Goal: Transaction & Acquisition: Obtain resource

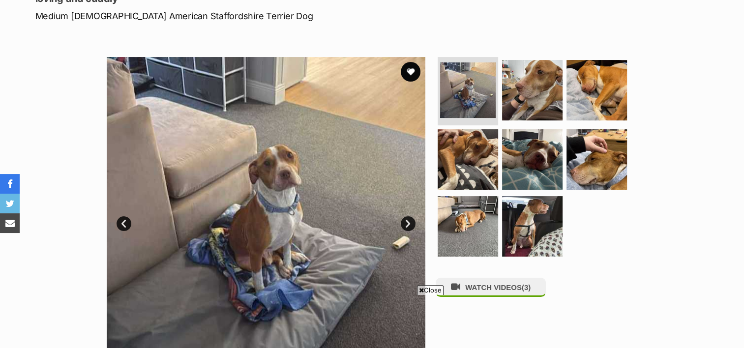
click at [405, 224] on link "Next" at bounding box center [408, 223] width 15 height 15
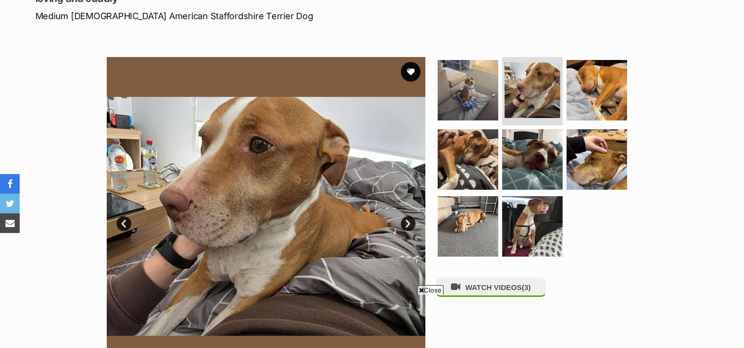
click at [405, 224] on link "Next" at bounding box center [408, 223] width 15 height 15
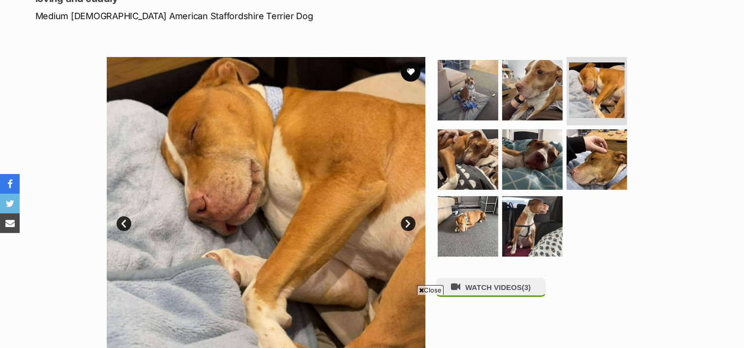
click at [405, 224] on link "Next" at bounding box center [408, 223] width 15 height 15
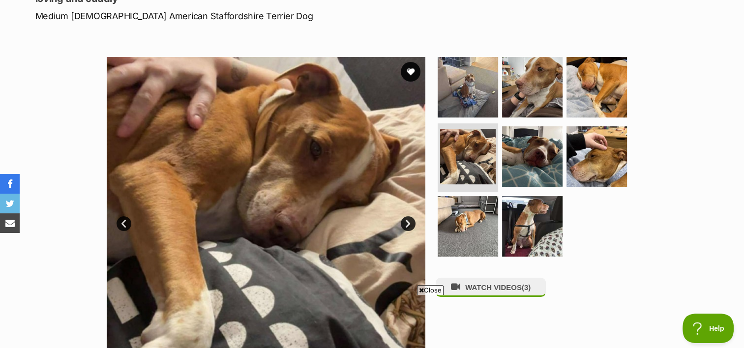
click at [407, 222] on link "Next" at bounding box center [408, 223] width 15 height 15
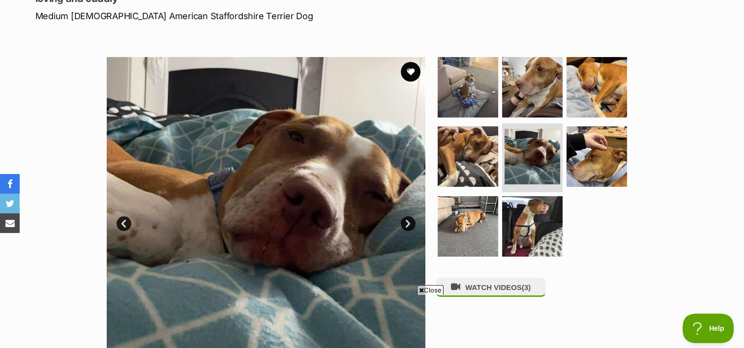
click at [407, 222] on link "Next" at bounding box center [408, 223] width 15 height 15
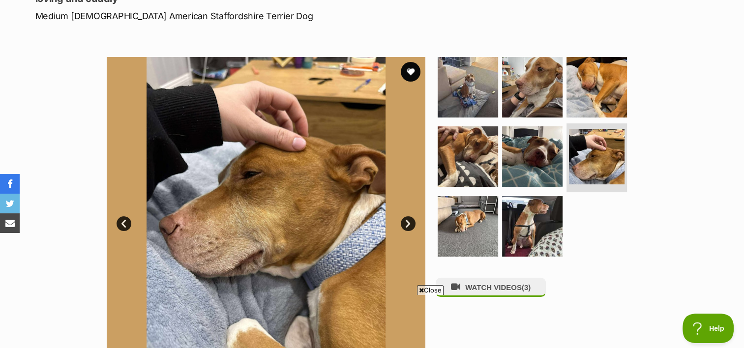
click at [407, 222] on link "Next" at bounding box center [408, 223] width 15 height 15
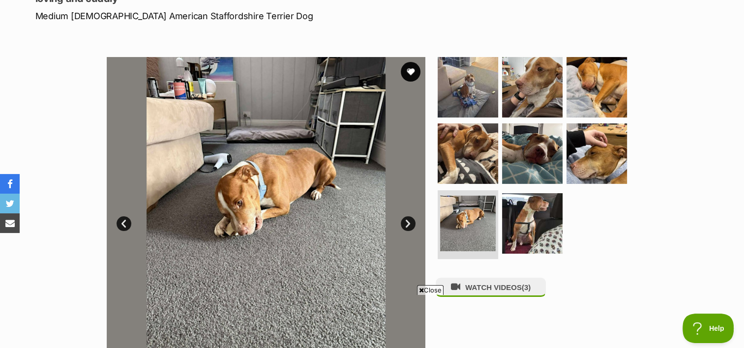
click at [407, 222] on link "Next" at bounding box center [408, 223] width 15 height 15
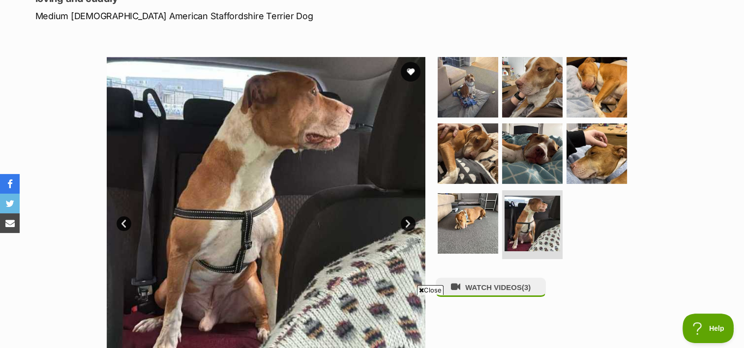
click at [407, 222] on link "Next" at bounding box center [408, 223] width 15 height 15
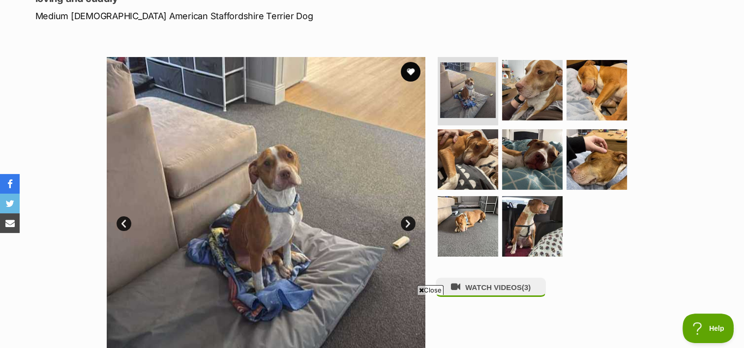
click at [407, 222] on link "Next" at bounding box center [408, 223] width 15 height 15
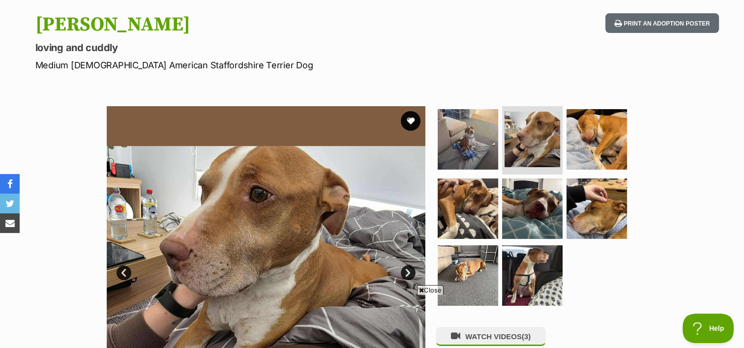
scroll to position [49, 0]
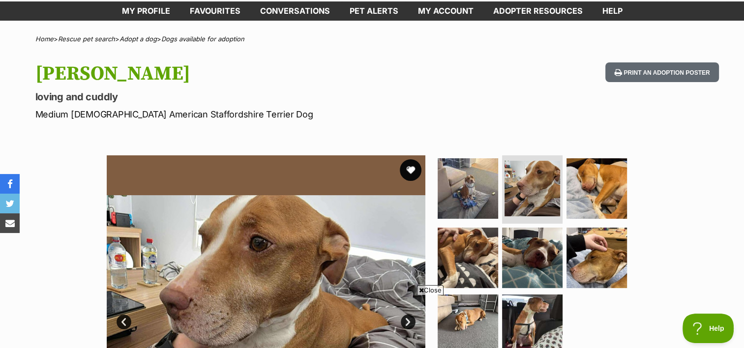
click at [409, 165] on button "favourite" at bounding box center [411, 170] width 22 height 22
